Goal: Information Seeking & Learning: Find specific page/section

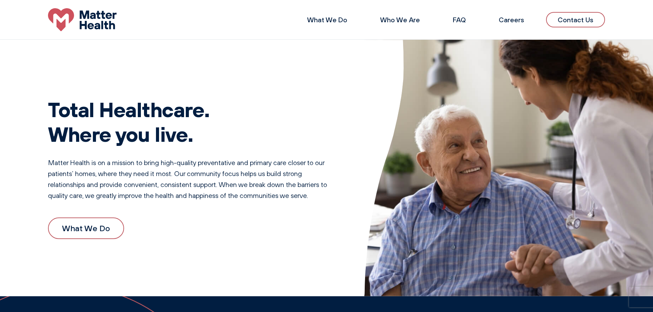
click at [467, 22] on li "FAQ" at bounding box center [459, 20] width 35 height 16
click at [459, 21] on link "FAQ" at bounding box center [459, 19] width 13 height 9
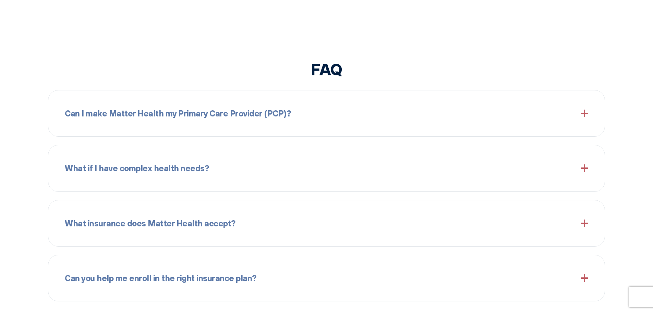
scroll to position [812, 0]
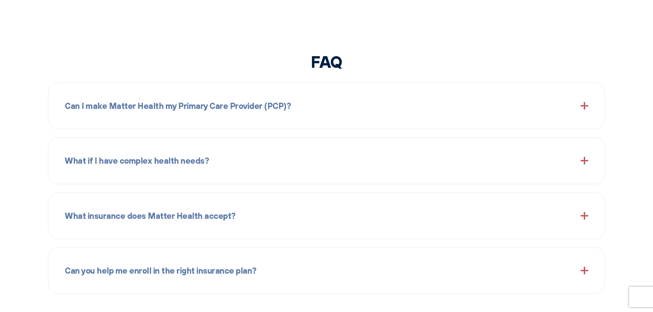
click at [393, 106] on div "Can I make Matter Health my Primary Care Provider (PCP)?" at bounding box center [326, 105] width 523 height 29
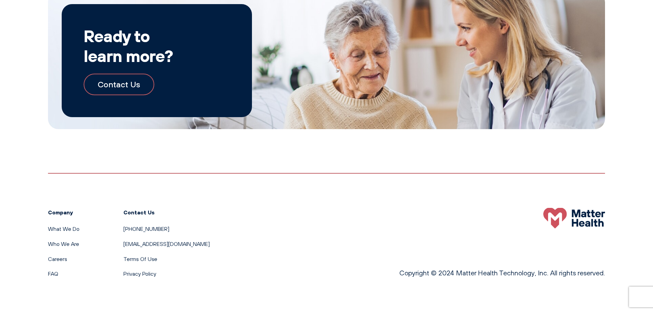
scroll to position [1288, 0]
